Goal: Information Seeking & Learning: Find specific page/section

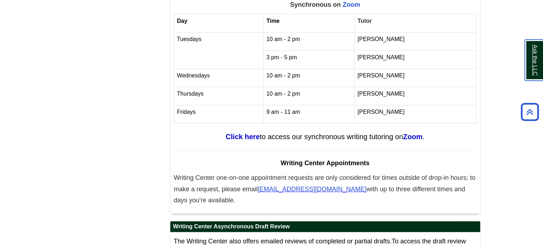
scroll to position [2859, 0]
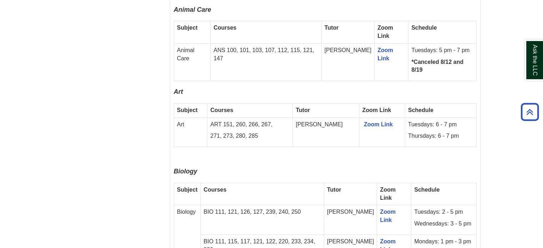
scroll to position [776, 0]
click at [199, 168] on p "Biology" at bounding box center [325, 173] width 303 height 11
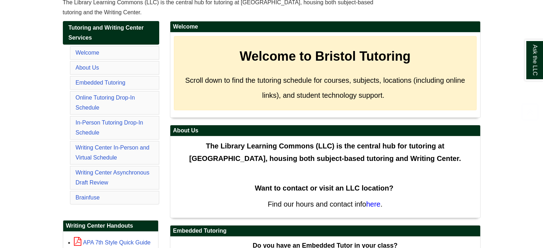
scroll to position [111, 0]
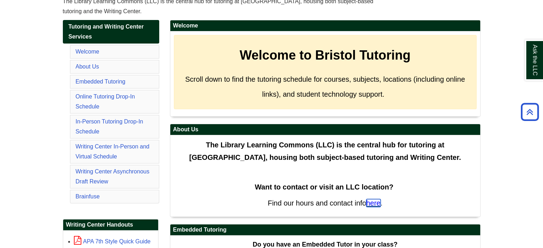
click at [373, 202] on span "here" at bounding box center [373, 203] width 14 height 8
